Goal: Find specific page/section: Find specific page/section

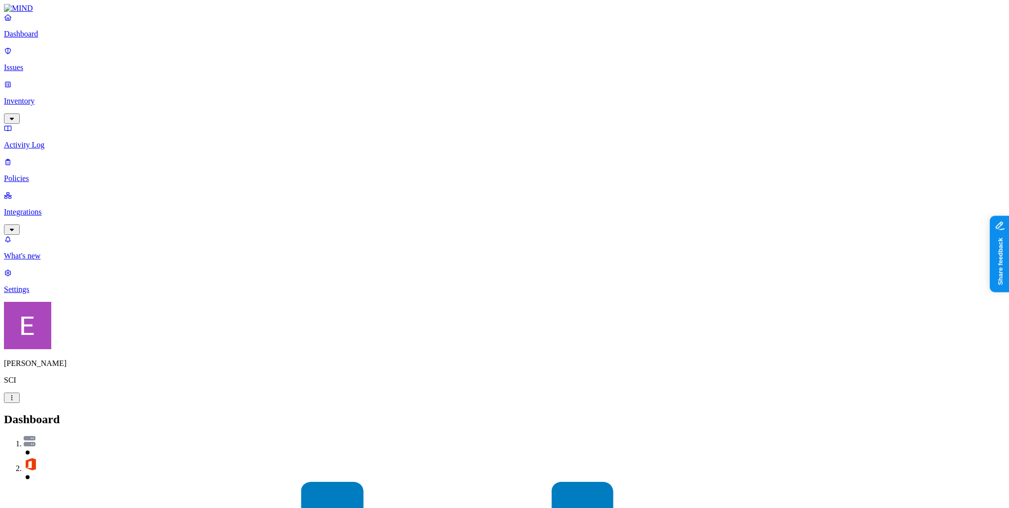
click at [46, 97] on p "Inventory" at bounding box center [504, 101] width 1001 height 9
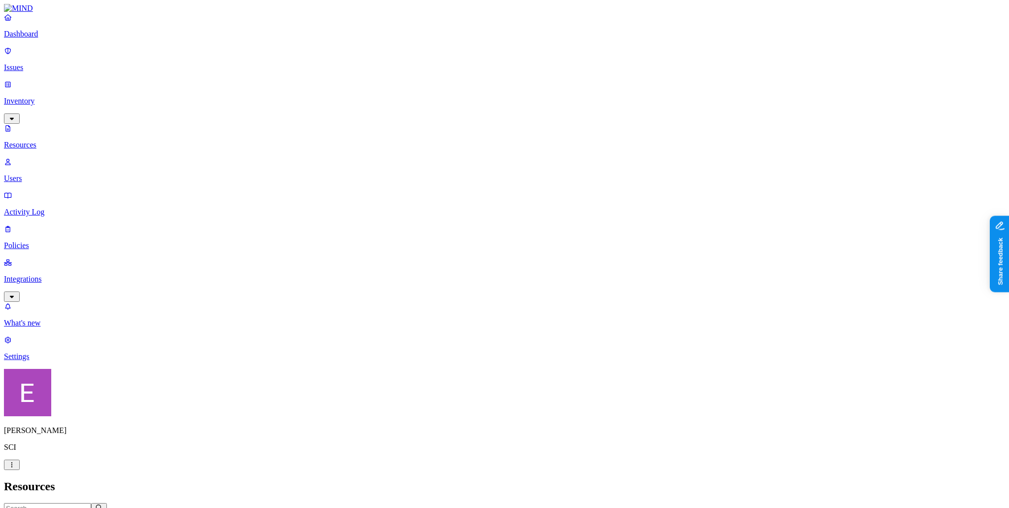
click at [74, 507] on button "File type" at bounding box center [53, 518] width 41 height 10
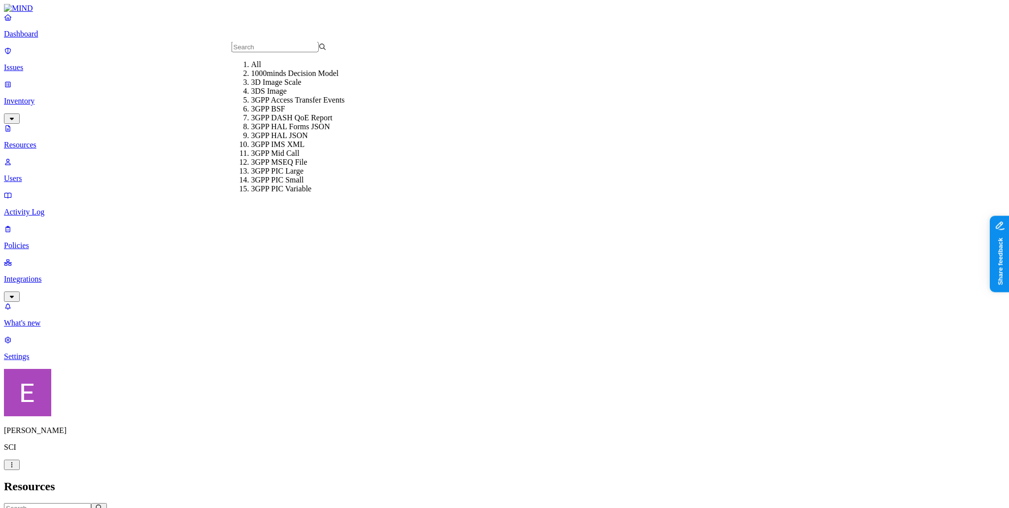
click at [21, 507] on span "Kind" at bounding box center [14, 518] width 13 height 7
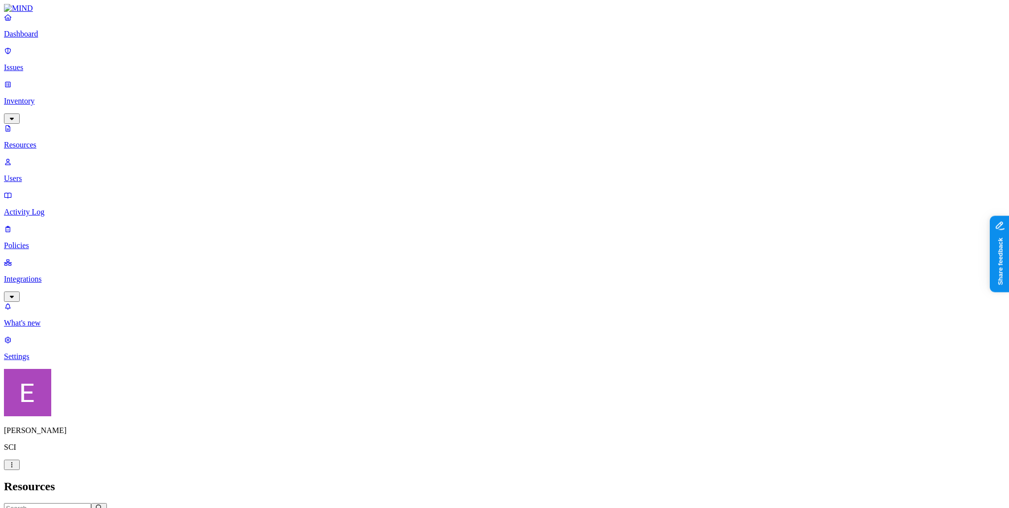
click at [33, 38] on p "Dashboard" at bounding box center [504, 34] width 1001 height 9
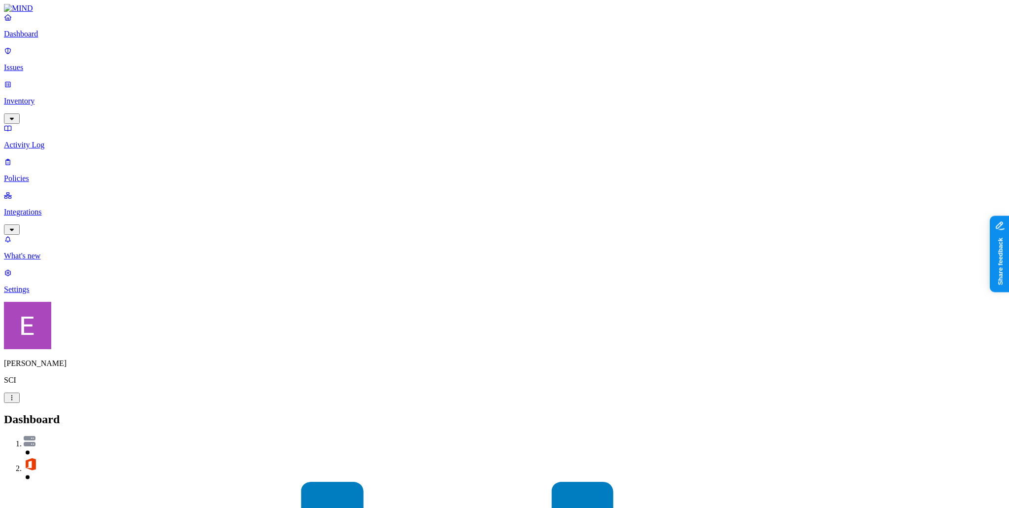
click at [39, 63] on p "Issues" at bounding box center [504, 67] width 1001 height 9
